Goal: Navigation & Orientation: Find specific page/section

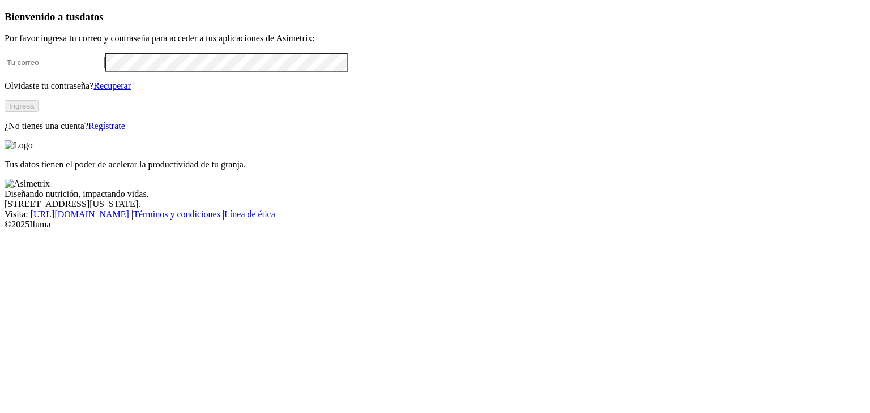
type input "[PERSON_NAME][EMAIL_ADDRESS][PERSON_NAME][DOMAIN_NAME]"
click at [39, 112] on button "Ingresa" at bounding box center [22, 106] width 34 height 12
